Goal: Information Seeking & Learning: Find specific fact

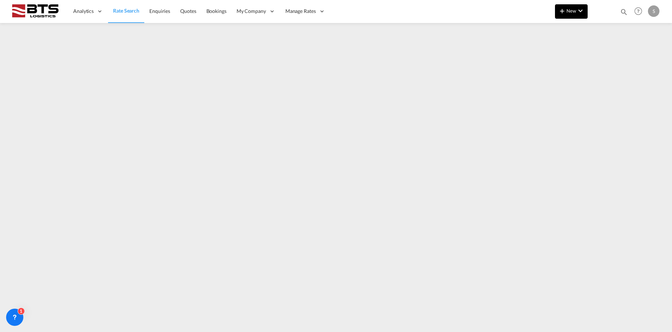
click at [585, 14] on button "New" at bounding box center [571, 11] width 33 height 14
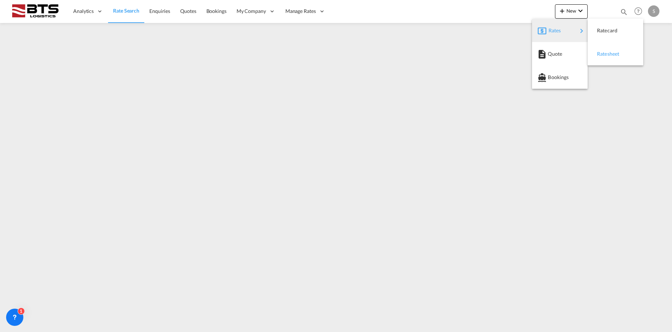
click at [596, 51] on div "Ratesheet" at bounding box center [615, 54] width 44 height 18
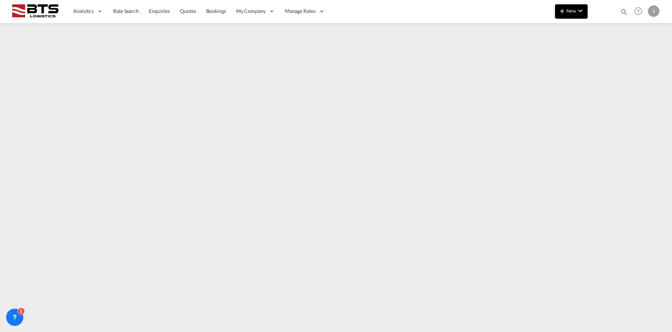
click at [580, 10] on md-icon "icon-chevron-down" at bounding box center [580, 10] width 9 height 9
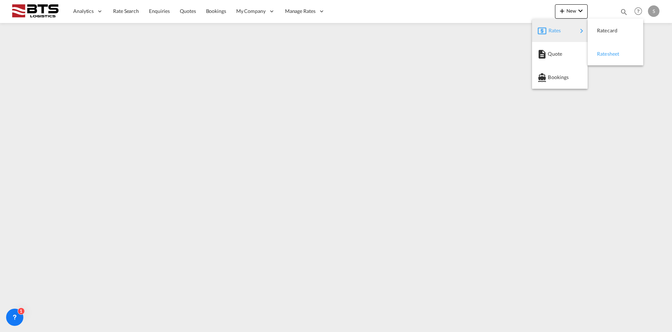
click at [599, 52] on span "Ratesheet" at bounding box center [601, 54] width 8 height 14
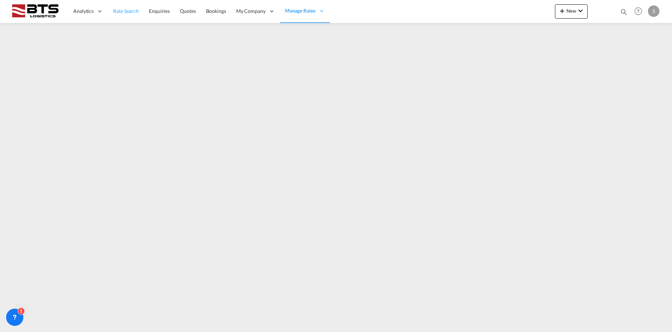
click at [127, 18] on link "Rate Search" at bounding box center [126, 11] width 36 height 23
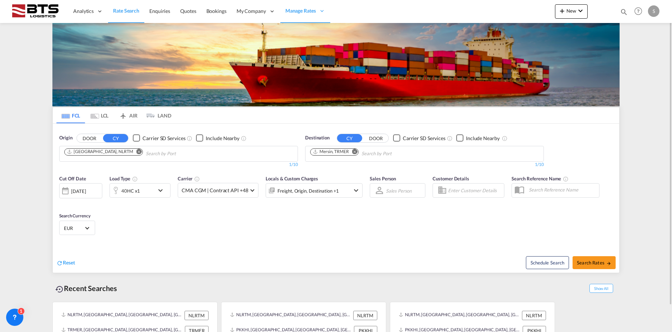
click at [358, 153] on button "Remove" at bounding box center [352, 152] width 11 height 7
type input "guayaq"
click at [352, 168] on div "Guayaq uil [GEOGRAPHIC_DATA] [GEOGRAPHIC_DATA]" at bounding box center [366, 170] width 136 height 22
click at [584, 262] on span "Search Rates" at bounding box center [594, 263] width 34 height 6
type input "NLRTM to ECGYE / [DATE]"
